Goal: Information Seeking & Learning: Learn about a topic

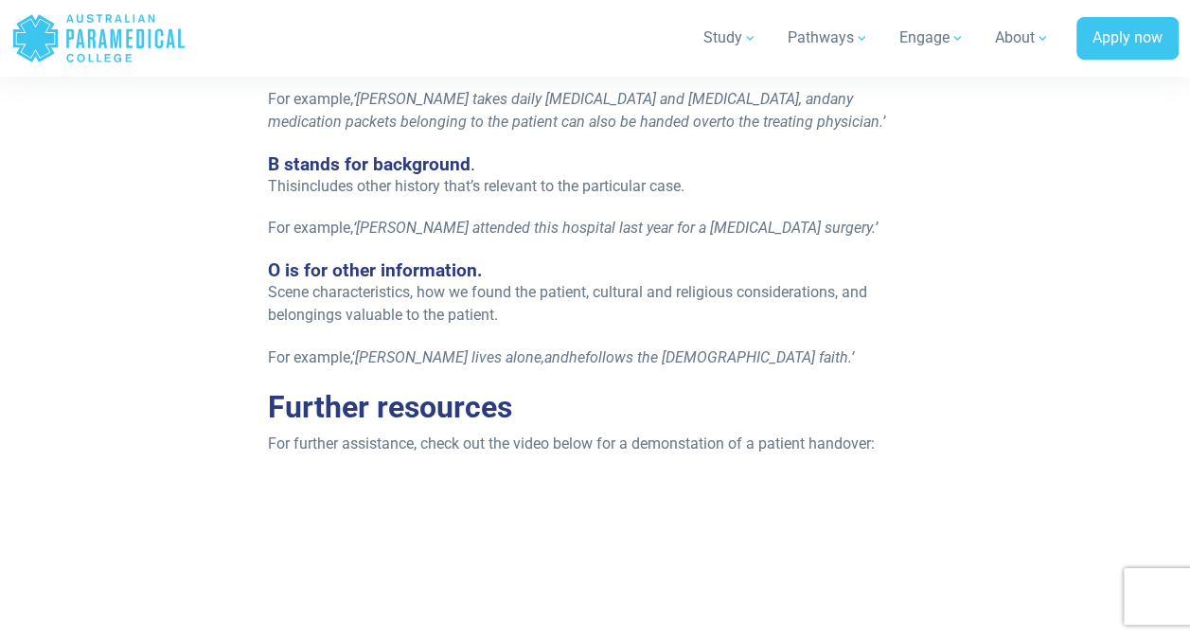
scroll to position [2403, 0]
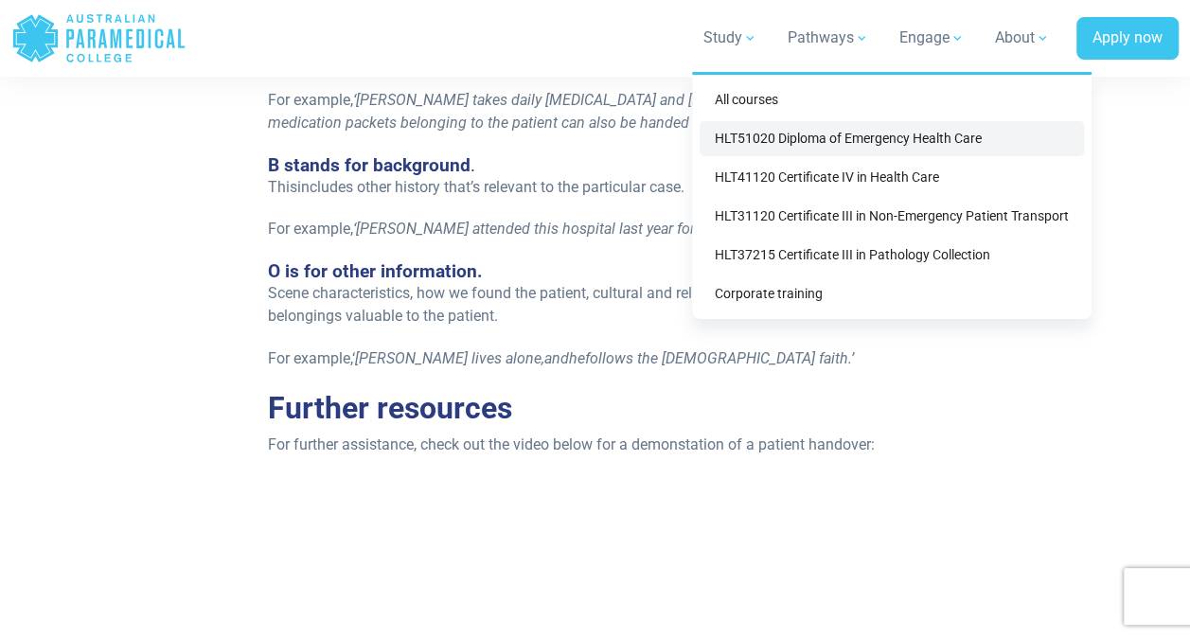
click at [761, 143] on link "HLT51020 Diploma of Emergency Health Care" at bounding box center [892, 138] width 384 height 35
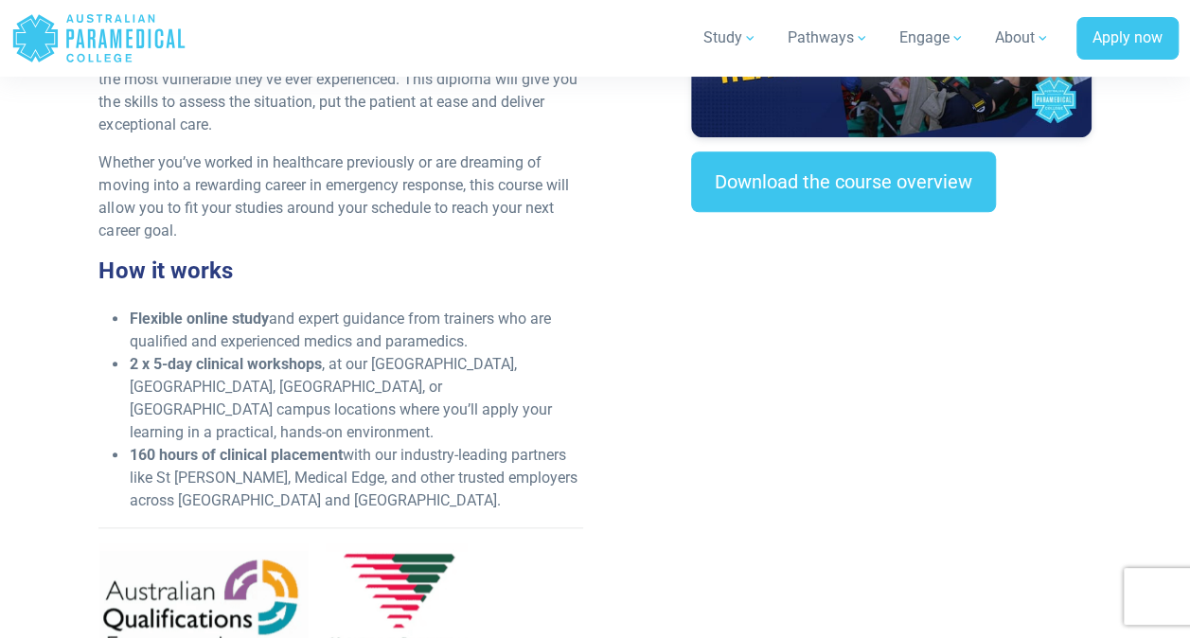
scroll to position [793, 0]
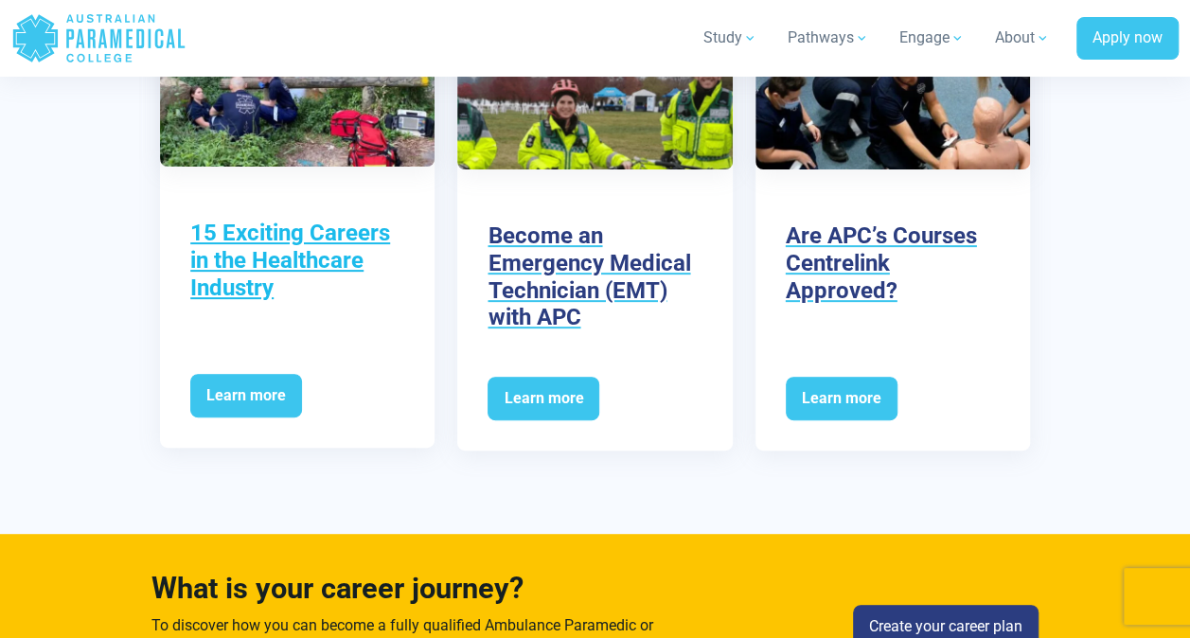
scroll to position [3768, 0]
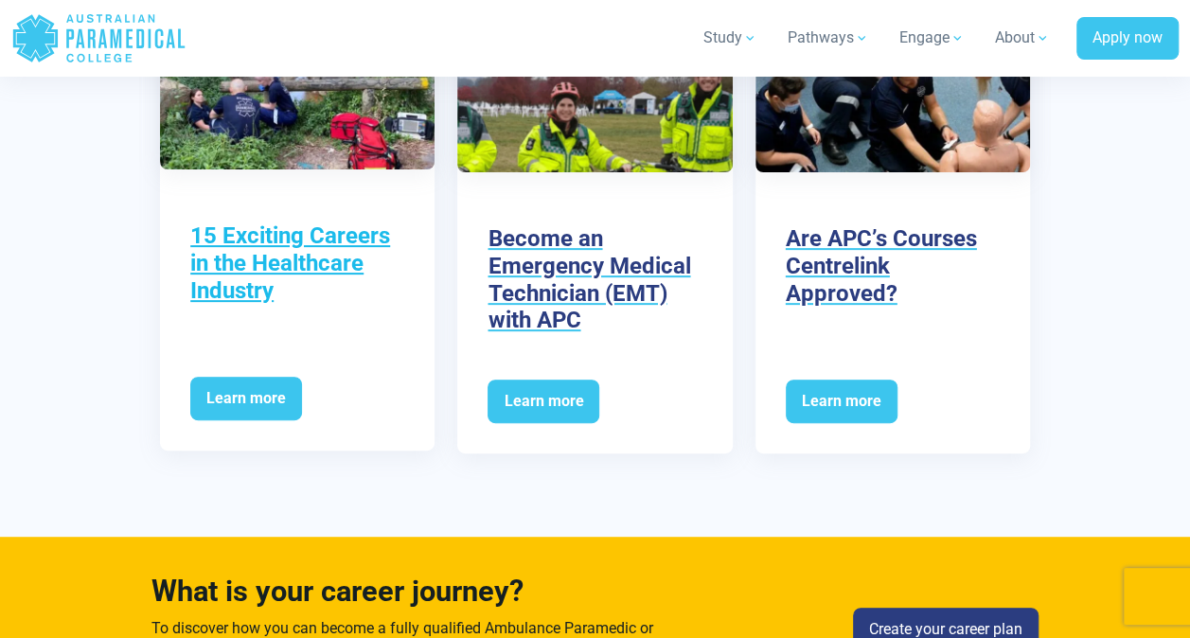
click at [291, 222] on h3 "15 Exciting Careers in the Healthcare Industry" at bounding box center [297, 262] width 214 height 81
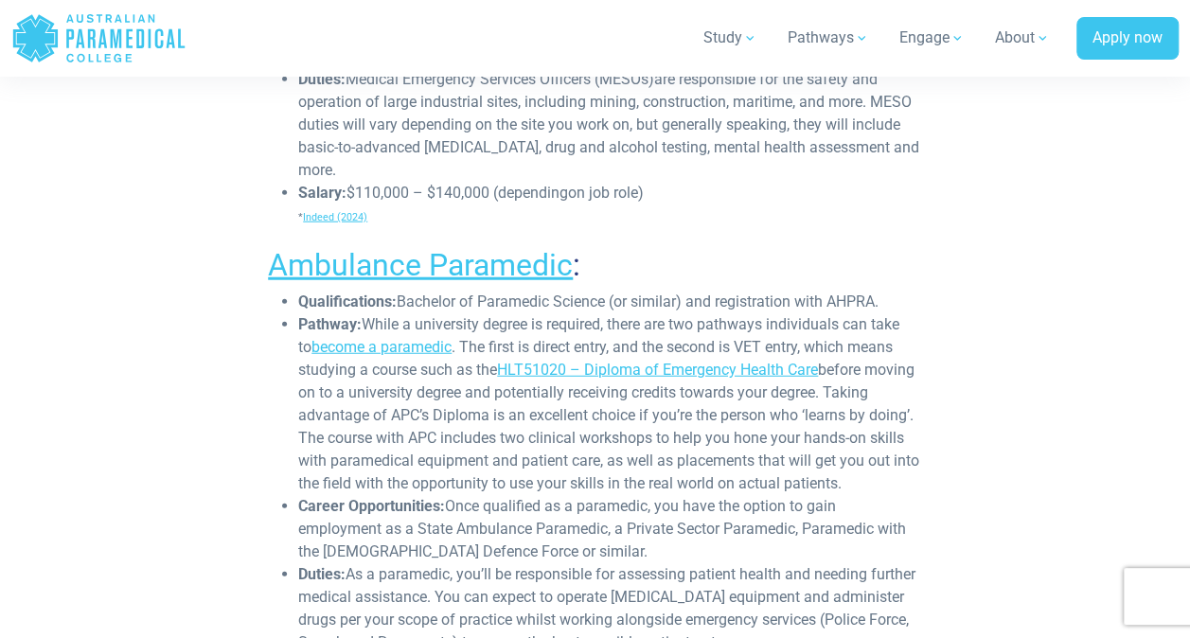
scroll to position [2302, 0]
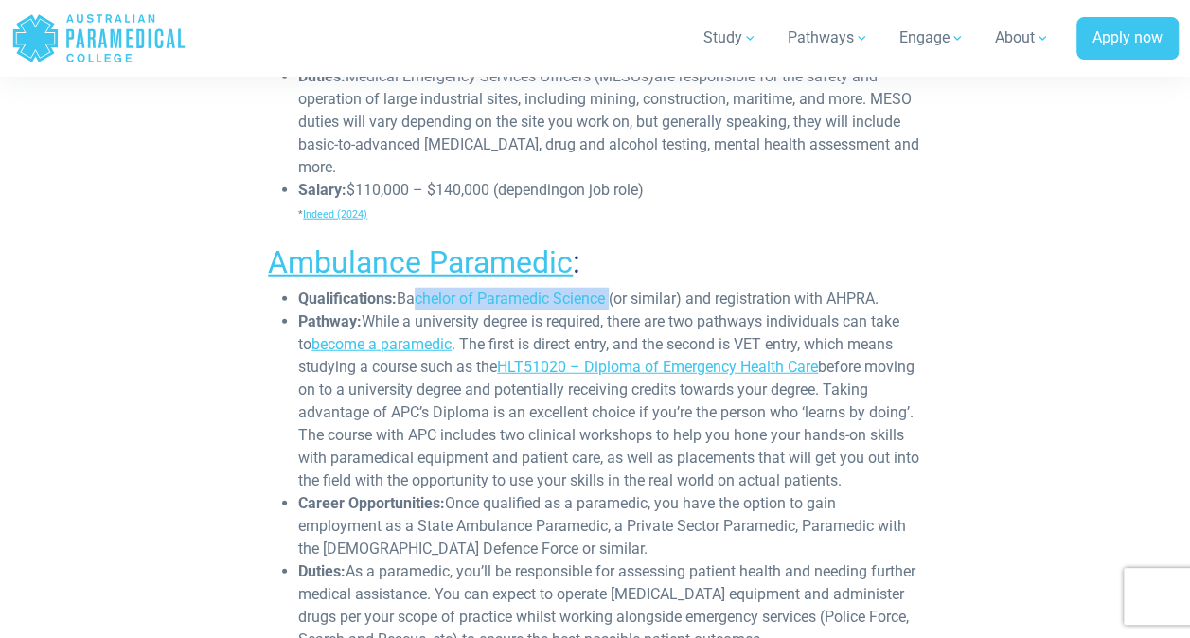
drag, startPoint x: 609, startPoint y: 294, endPoint x: 409, endPoint y: 290, distance: 199.8
click at [409, 290] on span "Bachelor of Paramedic Science (or similar) and registration with AHPRA." at bounding box center [638, 299] width 482 height 18
drag, startPoint x: 409, startPoint y: 290, endPoint x: 463, endPoint y: 324, distance: 63.8
click at [463, 324] on li "Pathway: While a university degree is required, there are two pathways individu…" at bounding box center [610, 402] width 624 height 182
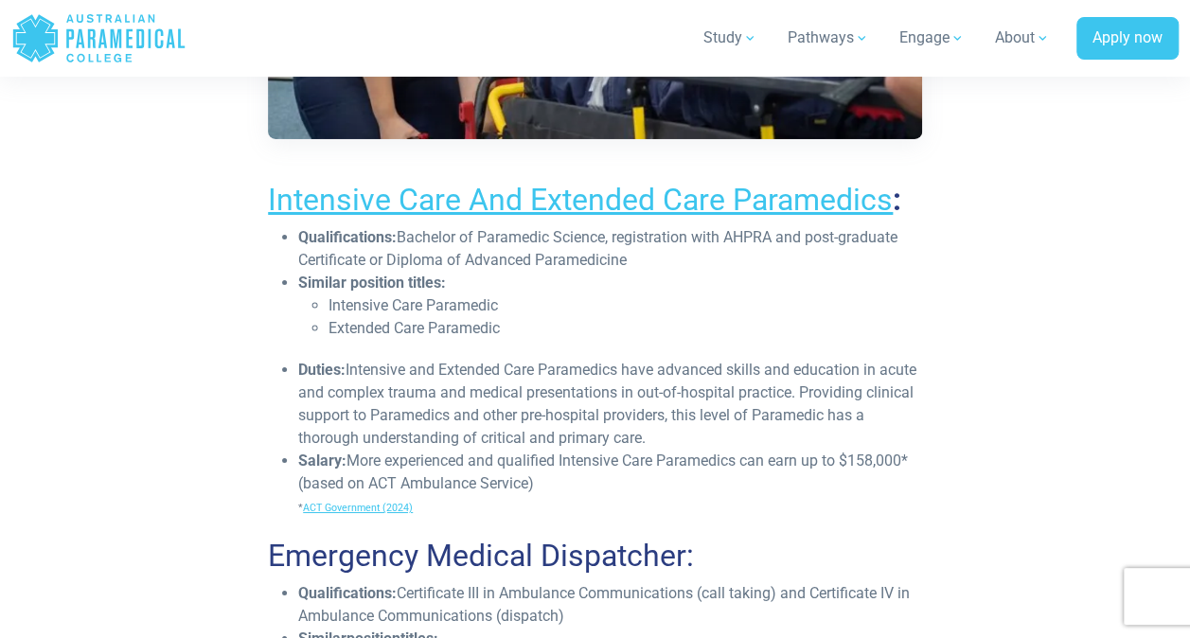
scroll to position [3251, 0]
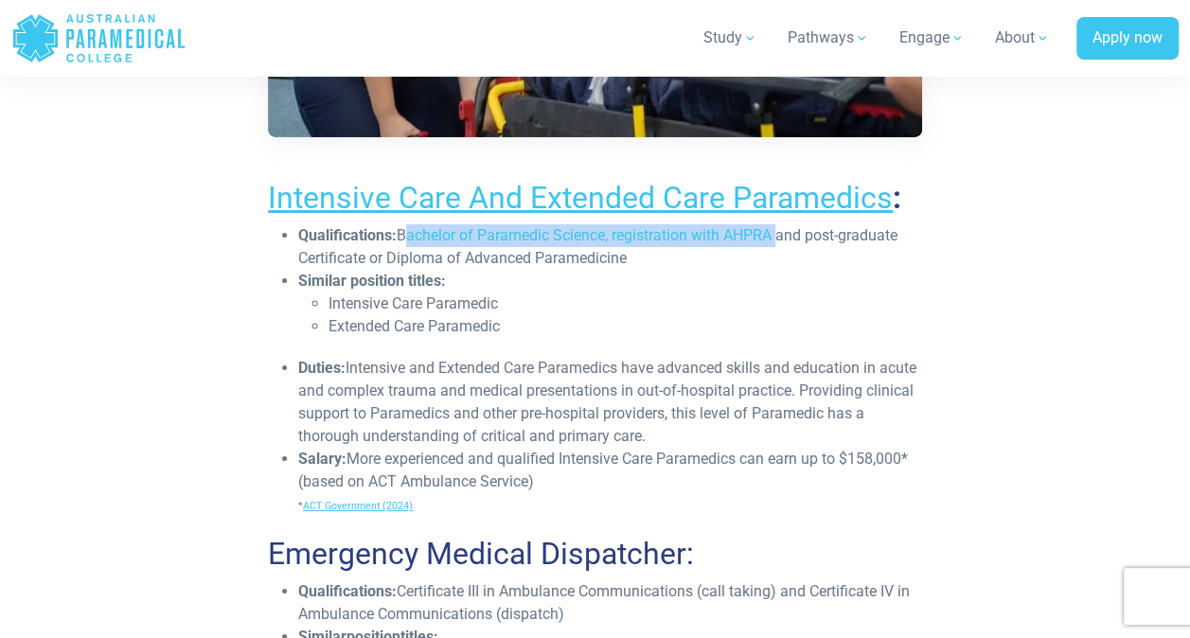
drag, startPoint x: 777, startPoint y: 237, endPoint x: 419, endPoint y: 232, distance: 357.9
click at [419, 232] on span "Bachelor of Paramedic Science, registration with AHPRA and post-graduate Certif…" at bounding box center [597, 246] width 599 height 41
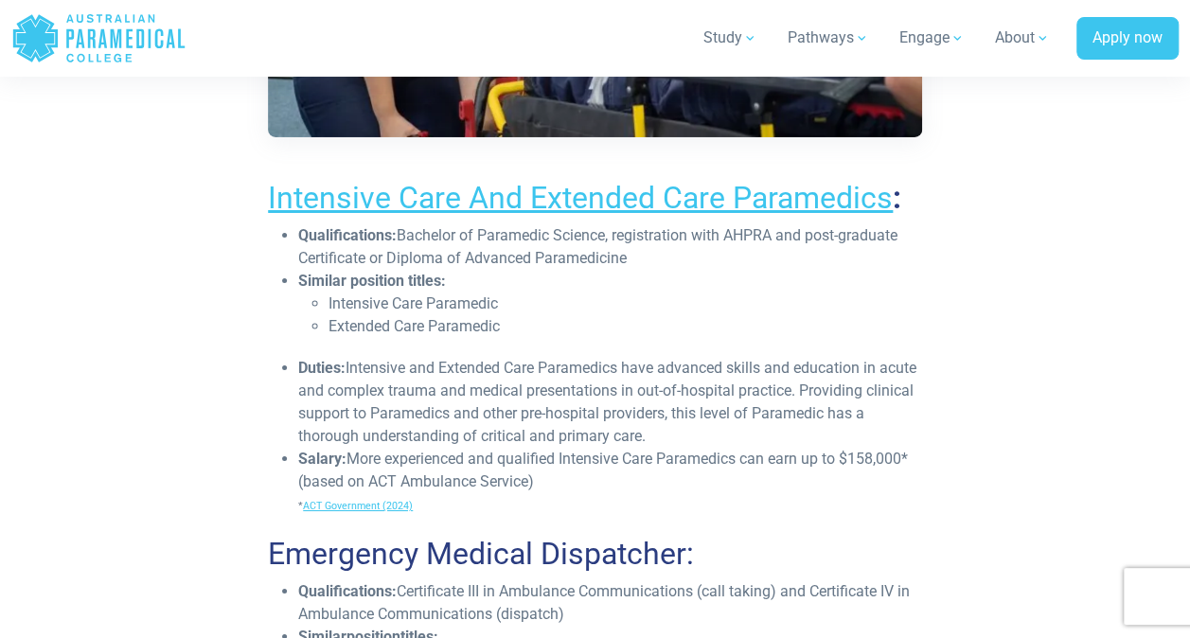
click at [788, 256] on li "Qualifications: Bachelor of Paramedic Science, registration with AHPRA and post…" at bounding box center [610, 246] width 624 height 45
drag, startPoint x: 619, startPoint y: 232, endPoint x: 769, endPoint y: 220, distance: 150.1
drag, startPoint x: 769, startPoint y: 220, endPoint x: 787, endPoint y: 265, distance: 48.9
click at [787, 265] on li "Qualifications: Bachelor of Paramedic Science, registration with AHPRA and post…" at bounding box center [610, 246] width 624 height 45
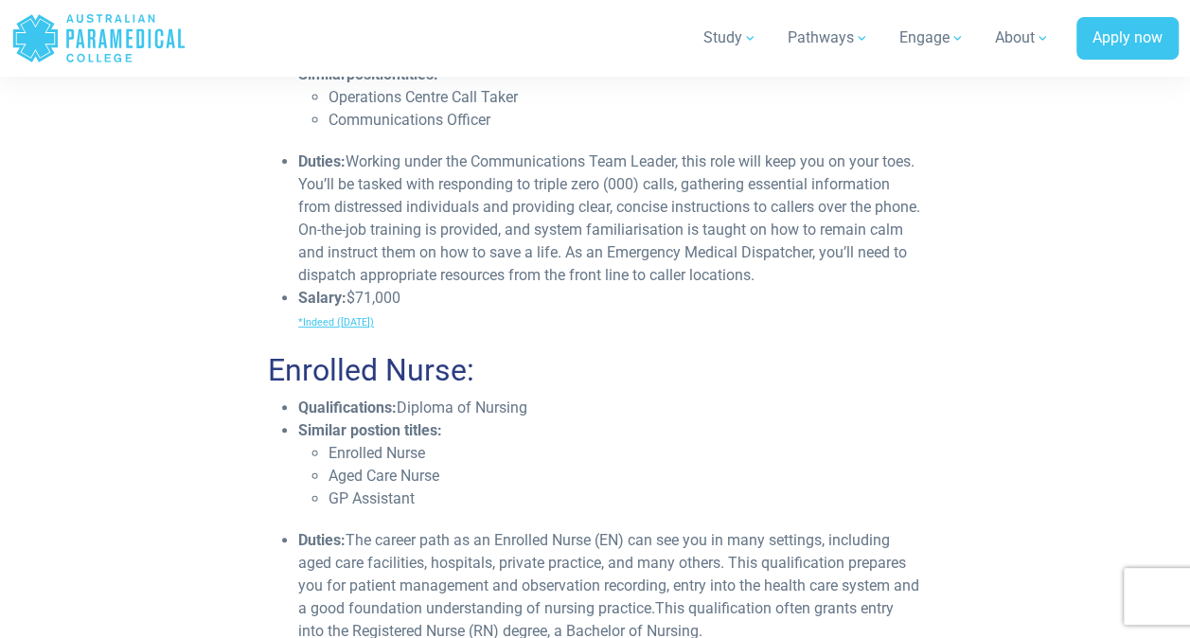
scroll to position [3815, 0]
